Goal: Information Seeking & Learning: Learn about a topic

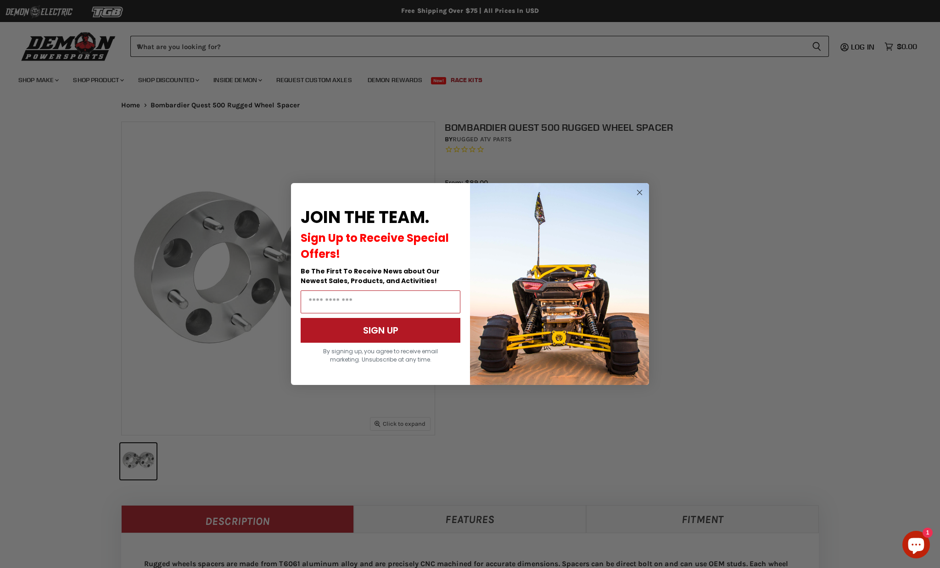
click at [380, 67] on div "Close dialog JOIN THE TEAM. Sign Up to Receive Special Offers! Be The First To …" at bounding box center [470, 284] width 940 height 568
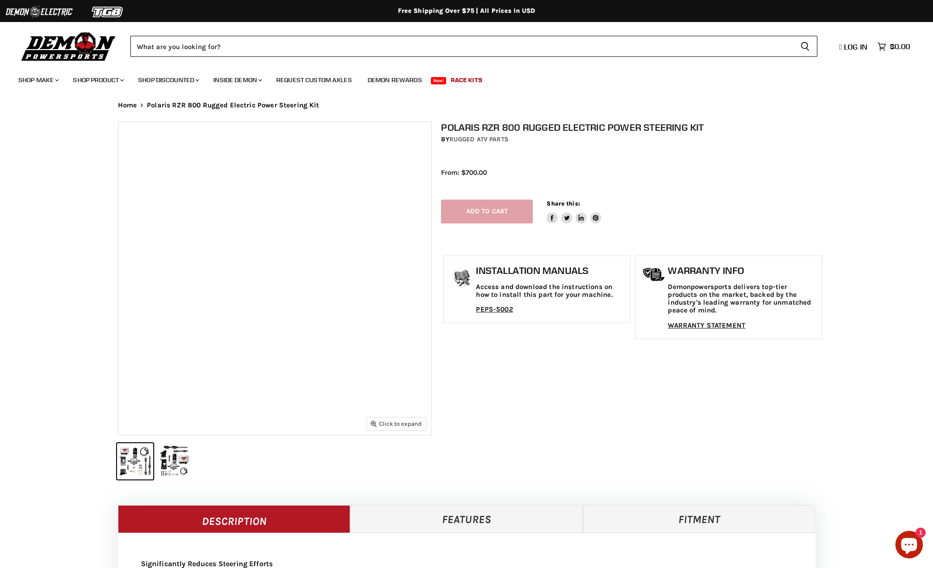
select select "******"
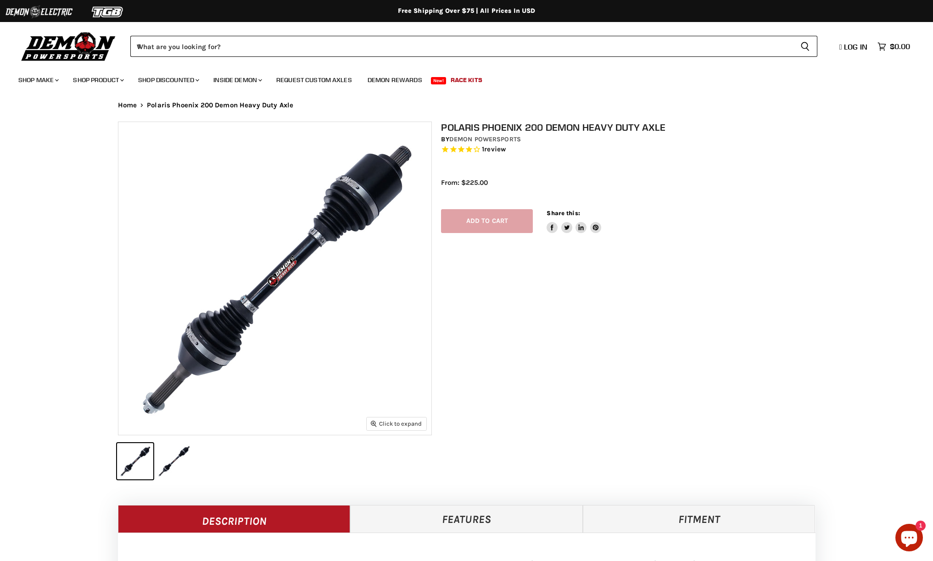
select select "******"
